Goal: Navigation & Orientation: Understand site structure

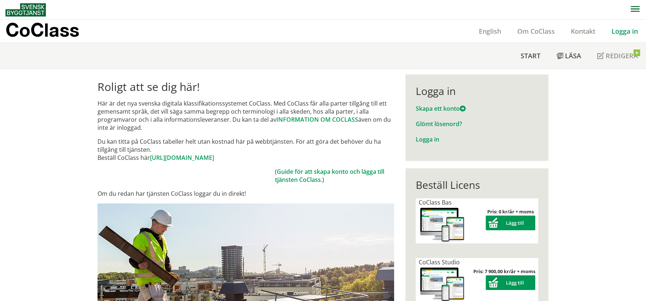
click at [620, 34] on link "Logga in" at bounding box center [625, 31] width 43 height 9
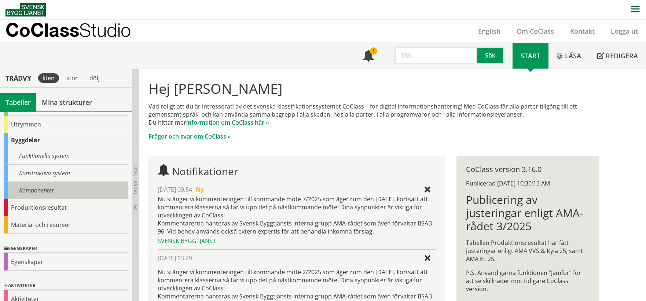
scroll to position [78, 0]
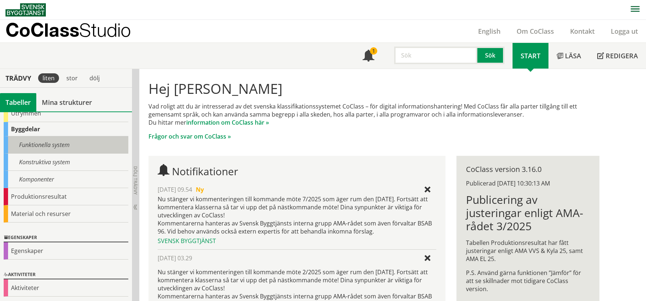
click at [56, 151] on div "Funktionella system" at bounding box center [66, 144] width 125 height 17
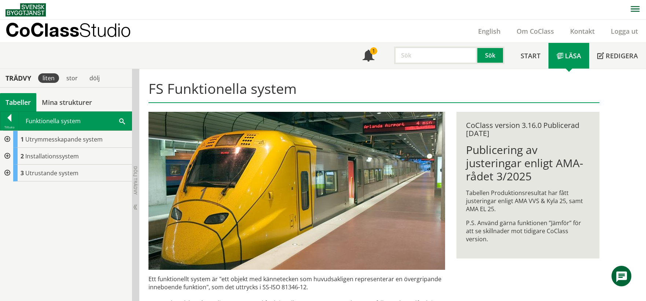
click at [4, 157] on div at bounding box center [6, 156] width 13 height 17
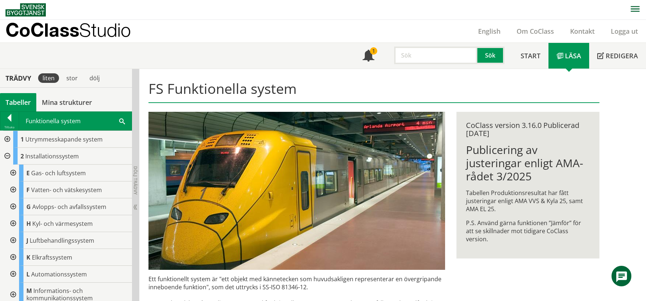
click at [9, 172] on div at bounding box center [12, 173] width 13 height 17
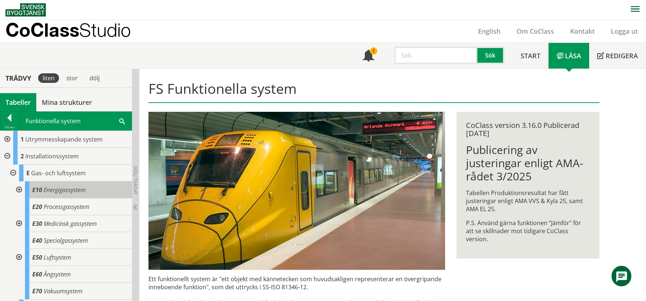
click at [38, 190] on span "E10" at bounding box center [37, 190] width 10 height 8
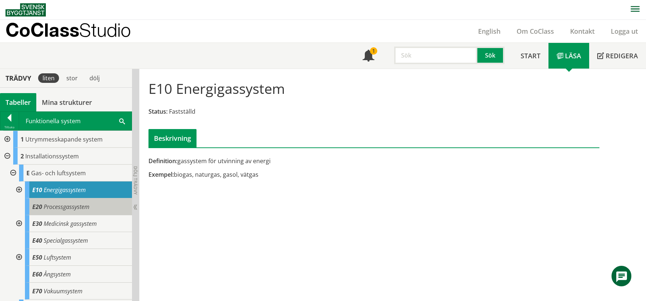
click at [91, 205] on div "E20 Processgassystem" at bounding box center [78, 206] width 107 height 17
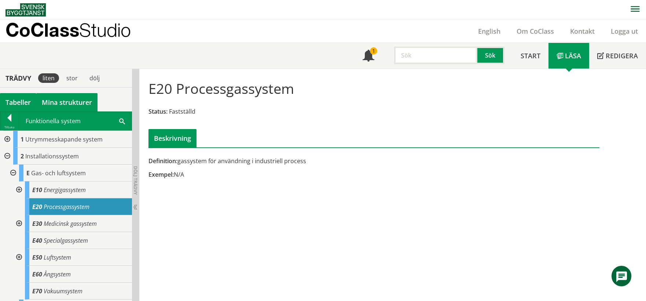
click at [83, 104] on link "Mina strukturer" at bounding box center [66, 102] width 61 height 18
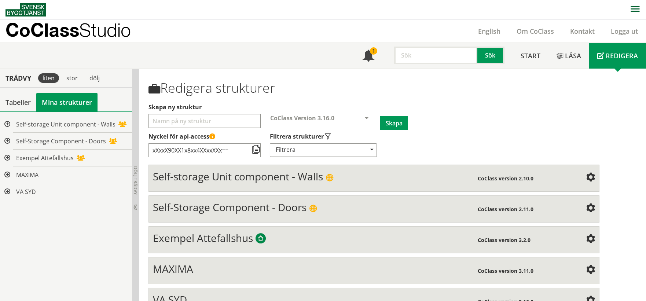
scroll to position [18, 0]
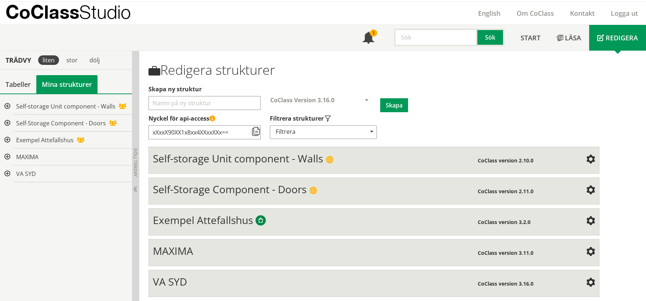
click at [182, 222] on span "Exempel Attefallshus" at bounding box center [203, 220] width 100 height 14
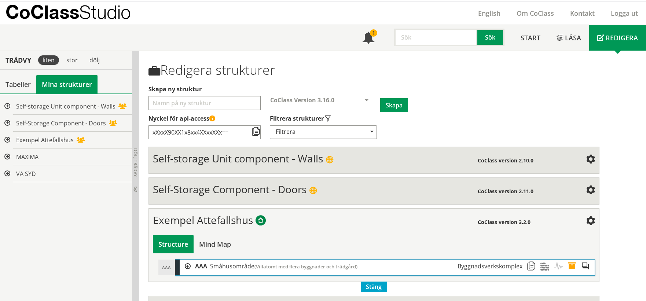
scroll to position [74, 0]
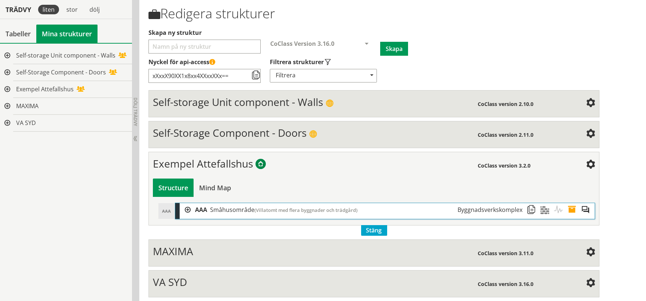
click at [185, 208] on div at bounding box center [185, 210] width 11 height 14
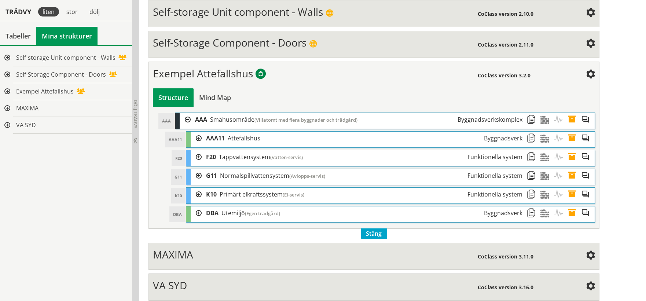
scroll to position [168, 0]
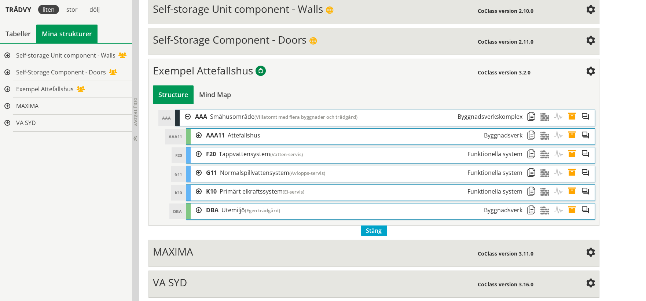
click at [197, 188] on div at bounding box center [196, 192] width 11 height 14
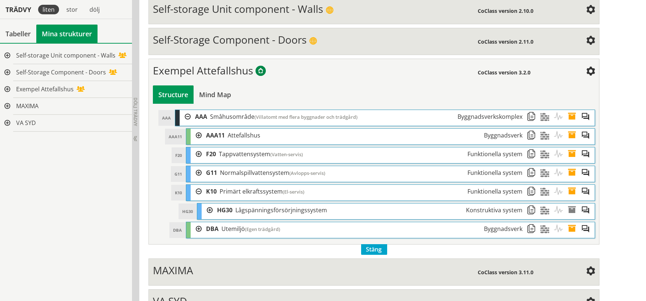
click at [197, 172] on div at bounding box center [196, 173] width 11 height 14
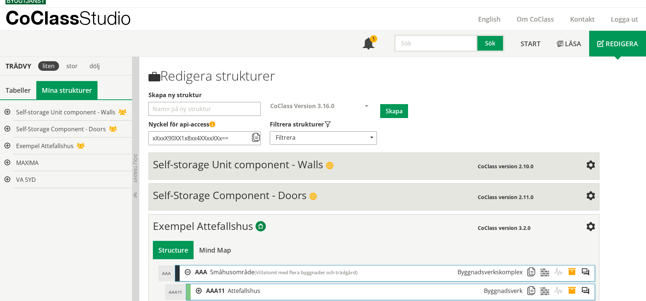
scroll to position [0, 0]
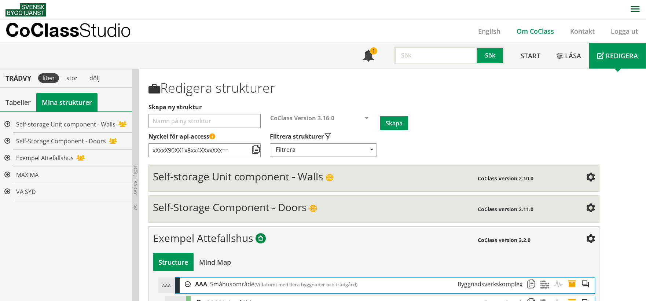
click at [536, 27] on link "Om CoClass" at bounding box center [536, 31] width 54 height 9
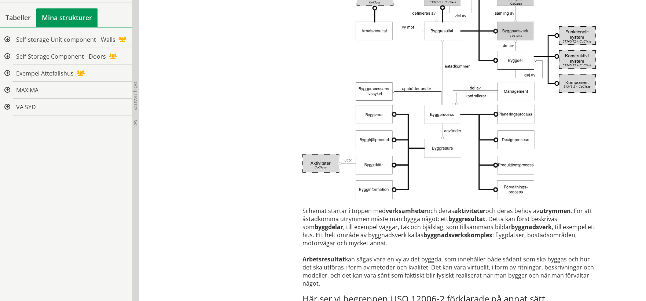
scroll to position [1222, 0]
